Goal: Book appointment/travel/reservation

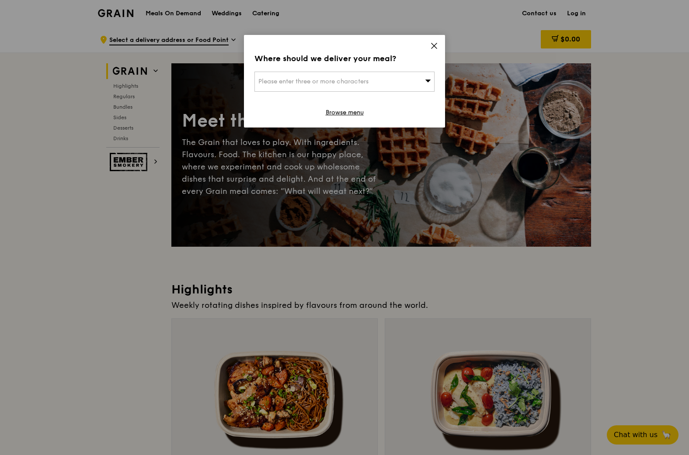
click at [359, 83] on span "Please enter three or more characters" at bounding box center [313, 81] width 110 height 7
click at [359, 83] on input "search" at bounding box center [344, 81] width 179 height 19
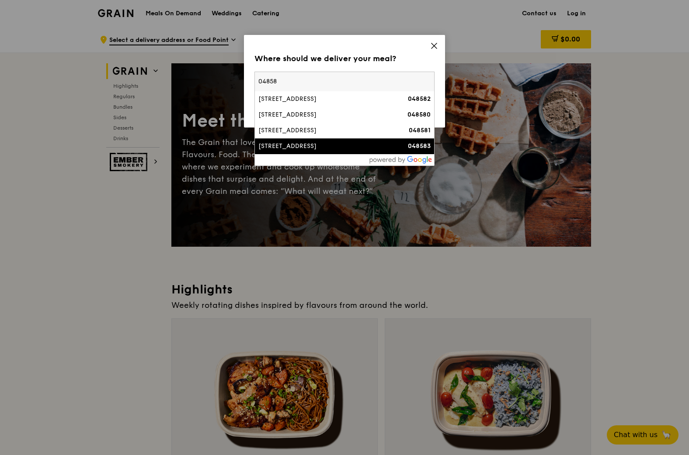
type input "04858"
click at [322, 140] on li "[STREET_ADDRESS] 048583" at bounding box center [344, 147] width 179 height 16
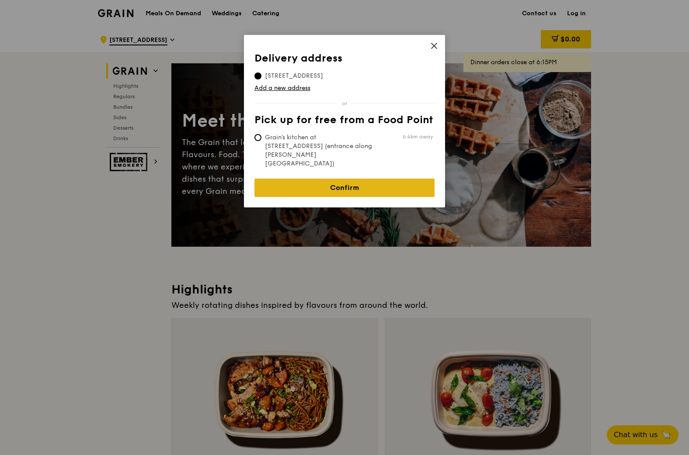
click at [372, 179] on link "Confirm" at bounding box center [344, 188] width 180 height 18
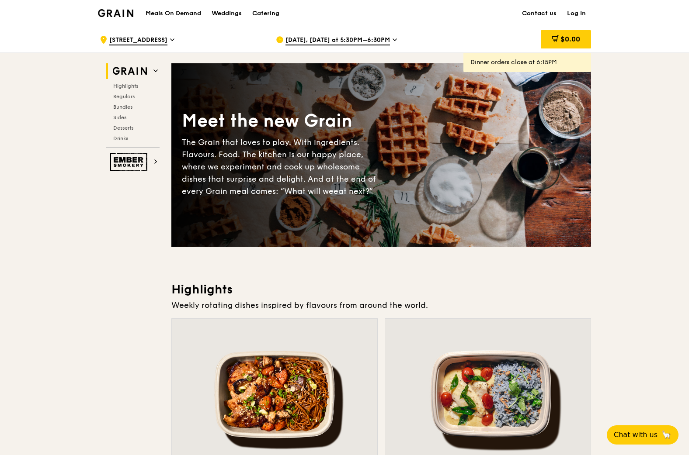
click at [352, 40] on span "[DATE], [DATE] at 5:30PM–6:30PM" at bounding box center [337, 41] width 104 height 10
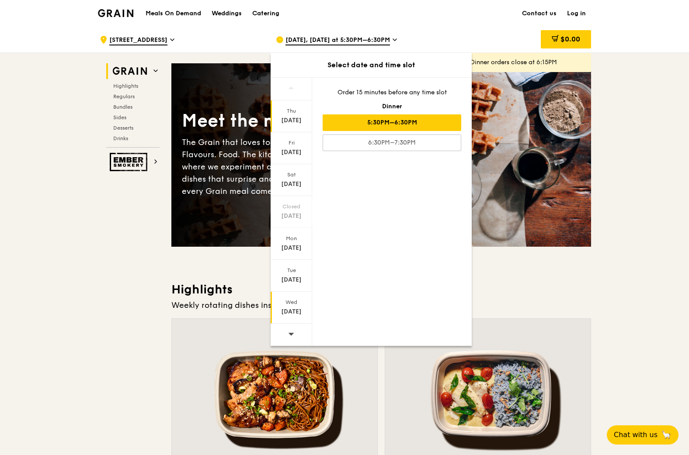
click at [298, 308] on div "[DATE]" at bounding box center [291, 312] width 39 height 9
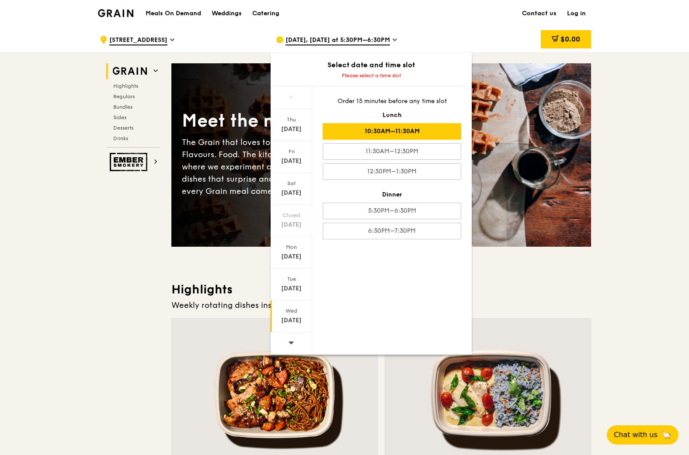
click at [420, 134] on div "10:30AM–11:30AM" at bounding box center [392, 131] width 139 height 17
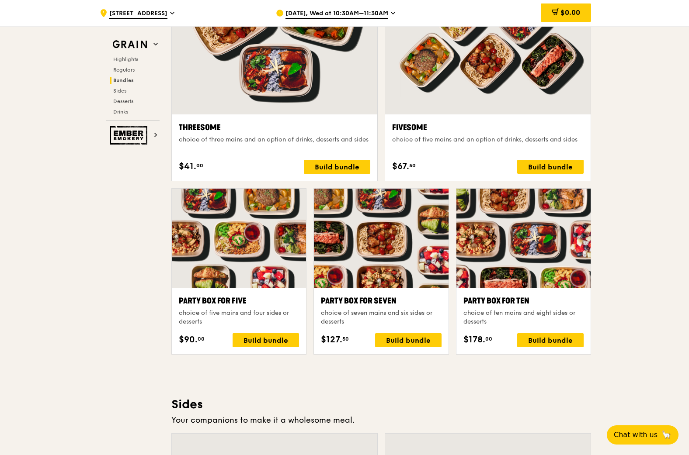
scroll to position [1530, 0]
